Goal: Transaction & Acquisition: Purchase product/service

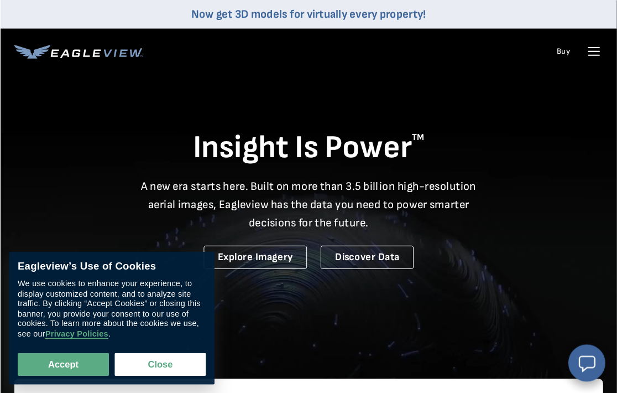
scroll to position [2, 0]
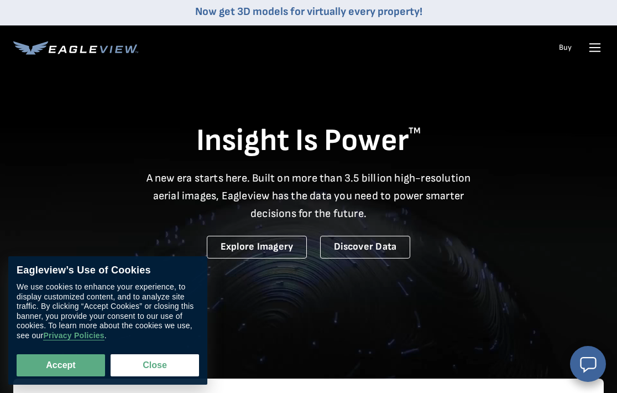
click at [58, 374] on button "Accept" at bounding box center [61, 365] width 88 height 22
checkbox input "true"
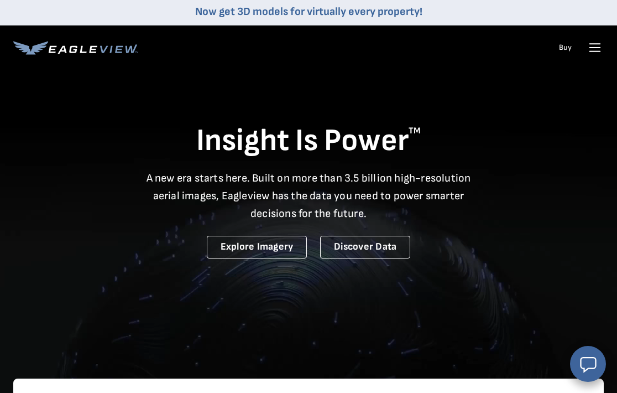
click at [595, 356] on icon "Open chat window" at bounding box center [588, 364] width 20 height 20
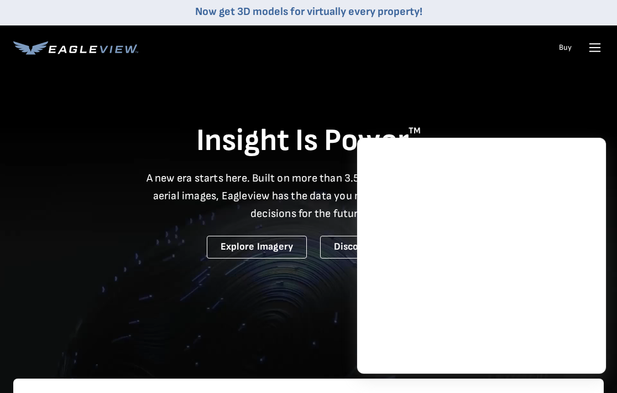
click at [303, 325] on video at bounding box center [308, 211] width 617 height 427
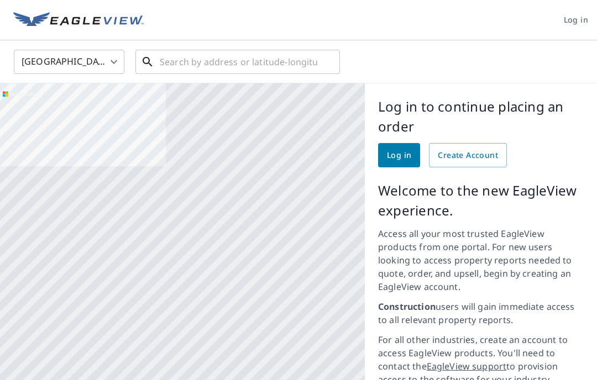
click at [202, 59] on input "text" at bounding box center [239, 61] width 158 height 31
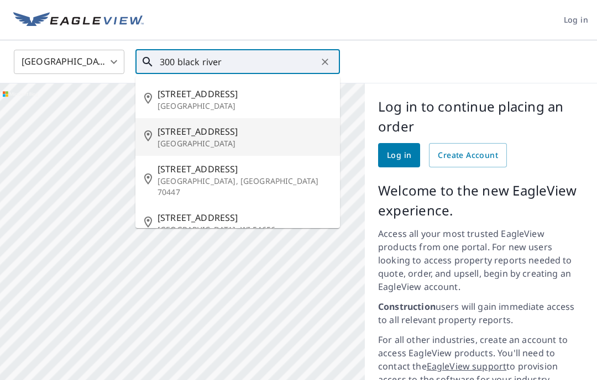
click at [233, 134] on span "300 Black River St" at bounding box center [245, 131] width 174 height 13
type input "300 Black River St South Haven, MI 49090"
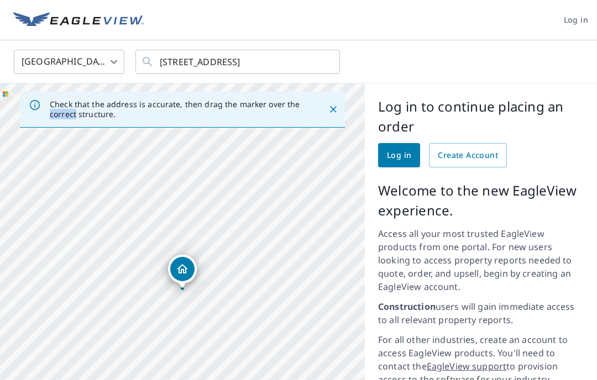
click at [530, 50] on div "United States US ​ 300 Black River St South Haven, MI 49090 ​" at bounding box center [295, 62] width 578 height 26
click at [403, 154] on span "Log in" at bounding box center [399, 156] width 24 height 14
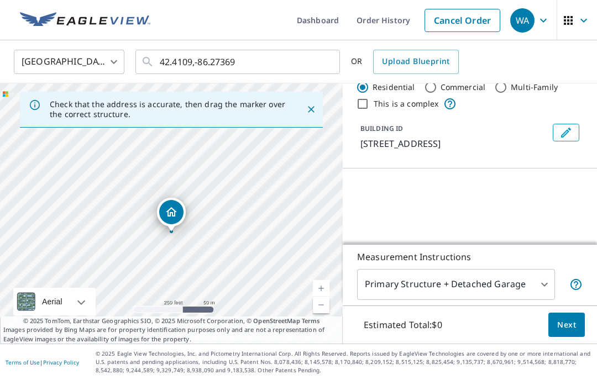
scroll to position [44, 0]
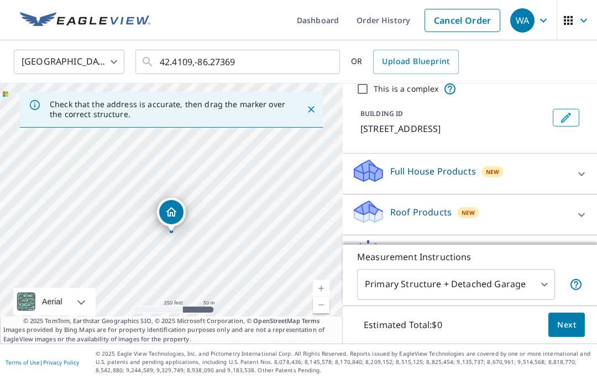
click at [462, 213] on span "New" at bounding box center [468, 212] width 13 height 9
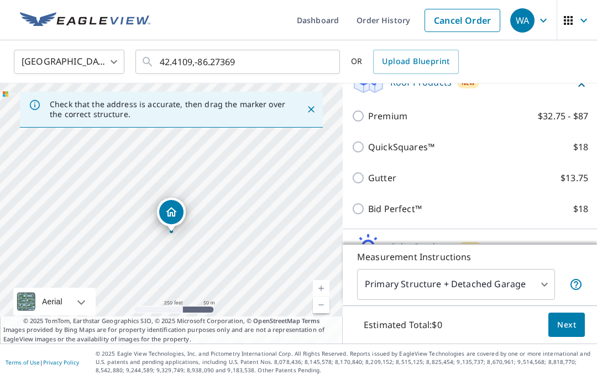
scroll to position [175, 0]
click at [364, 208] on input "Bid Perfect™ $18" at bounding box center [360, 208] width 17 height 13
checkbox input "true"
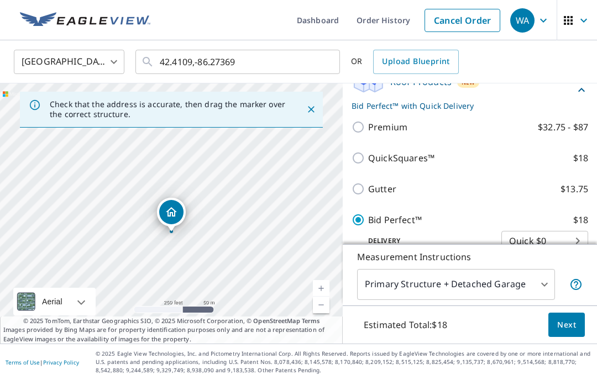
click at [571, 332] on span "Next" at bounding box center [566, 325] width 19 height 14
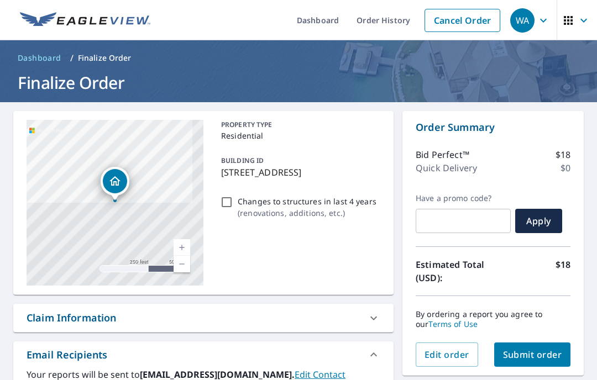
click at [543, 349] on span "Submit order" at bounding box center [532, 355] width 59 height 12
